Goal: Information Seeking & Learning: Learn about a topic

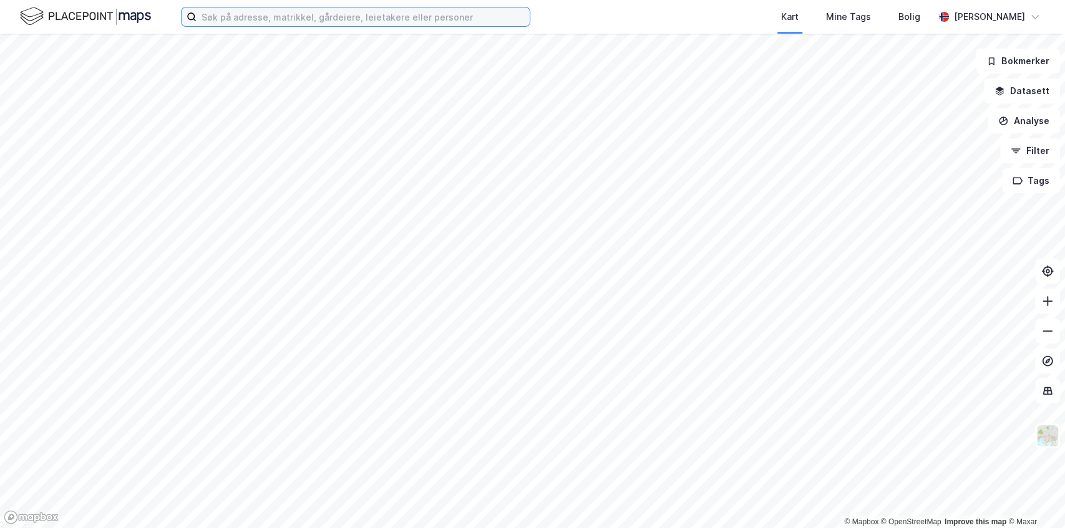
click at [259, 16] on input at bounding box center [362, 16] width 333 height 19
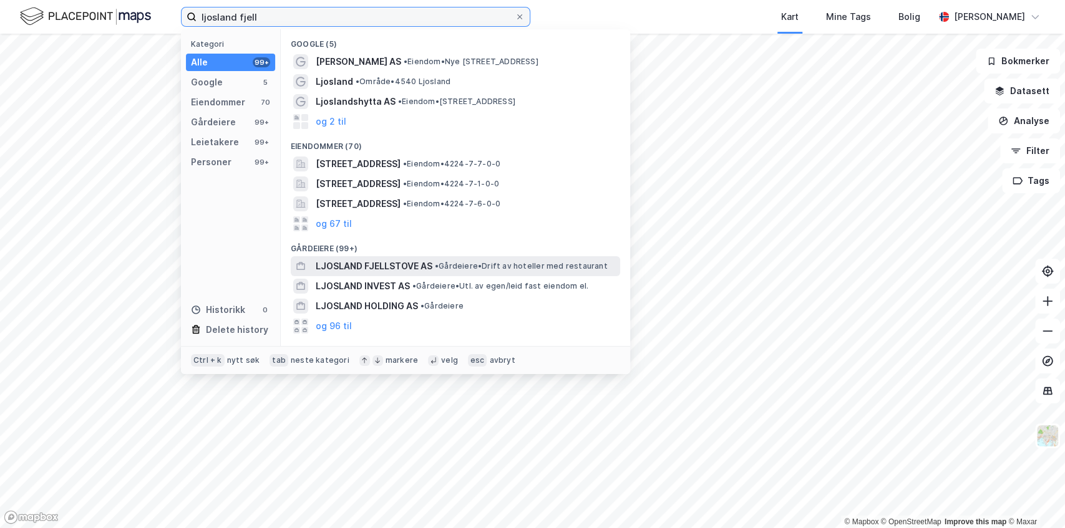
type input "ljosland fjell"
click at [366, 264] on span "LJOSLAND FJELLSTOVE AS" at bounding box center [374, 266] width 117 height 15
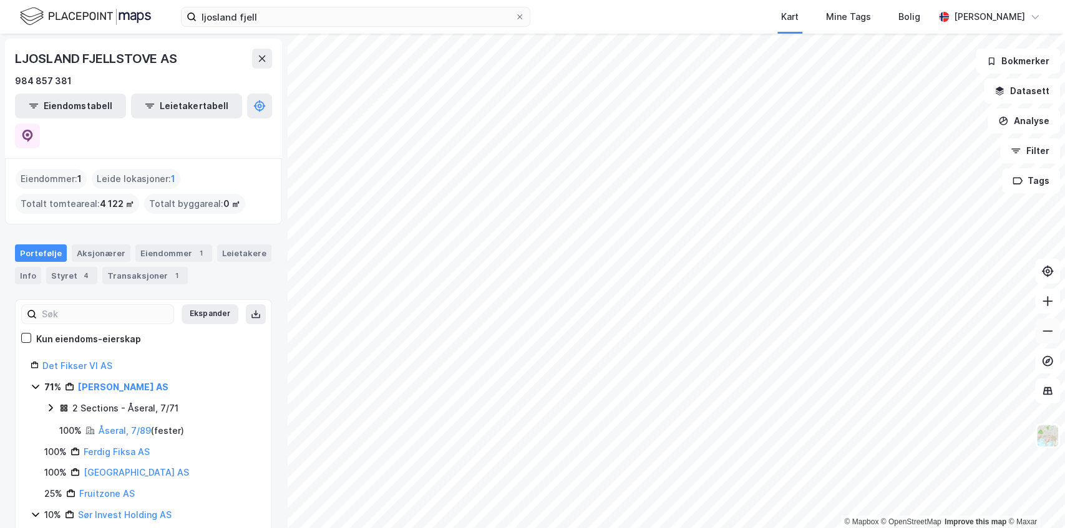
click at [1053, 331] on button at bounding box center [1047, 331] width 25 height 25
click at [1048, 302] on icon at bounding box center [1047, 301] width 12 height 12
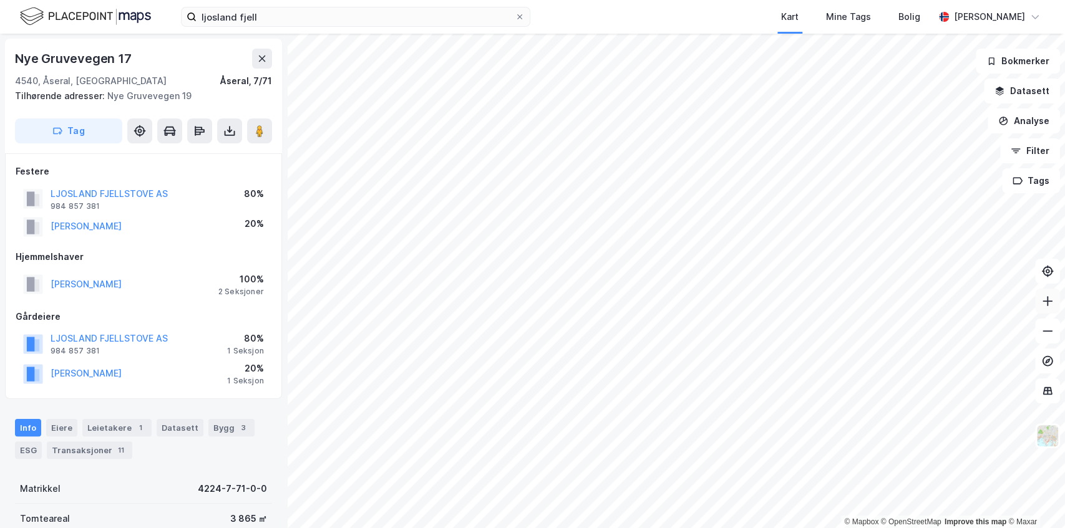
click at [1049, 303] on icon at bounding box center [1047, 301] width 12 height 12
click at [65, 428] on div "Eiere" at bounding box center [61, 427] width 31 height 17
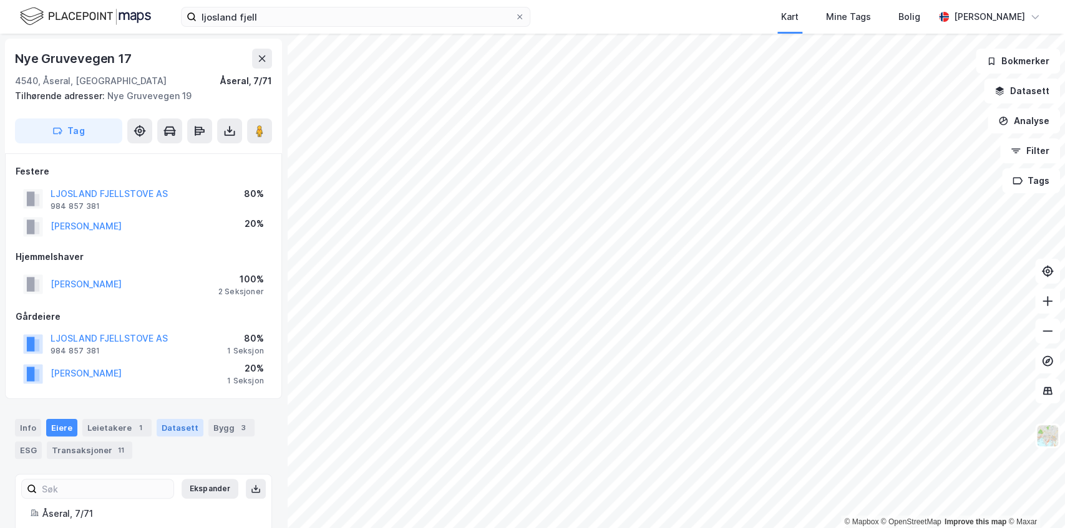
click at [160, 424] on div "Datasett" at bounding box center [180, 427] width 47 height 17
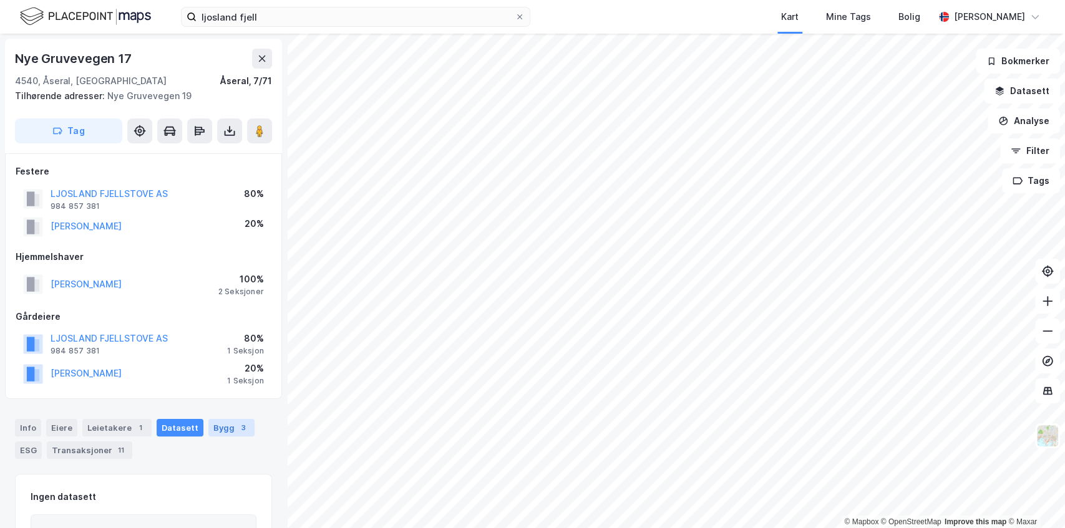
click at [219, 424] on div "Bygg 3" at bounding box center [231, 427] width 46 height 17
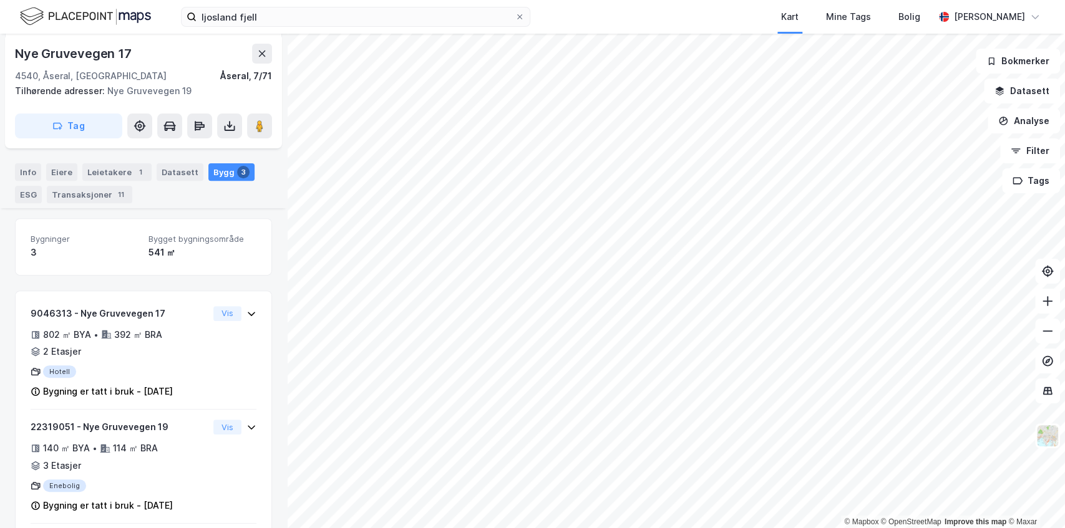
scroll to position [256, 0]
